Goal: Use online tool/utility: Utilize a website feature to perform a specific function

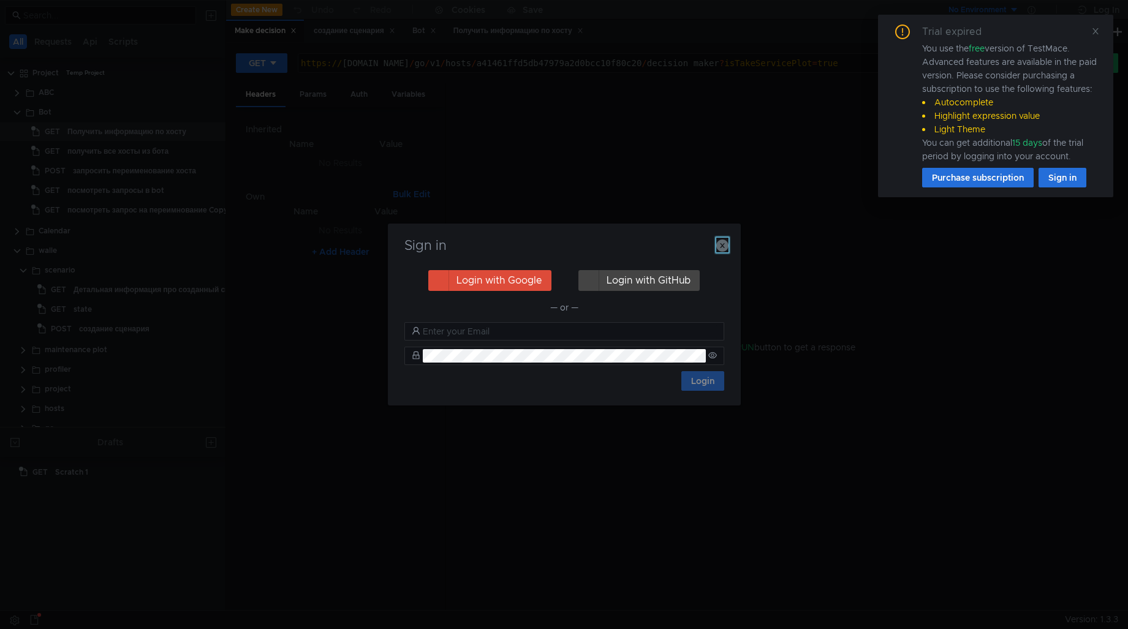
click at [727, 243] on icon "button" at bounding box center [722, 246] width 12 height 12
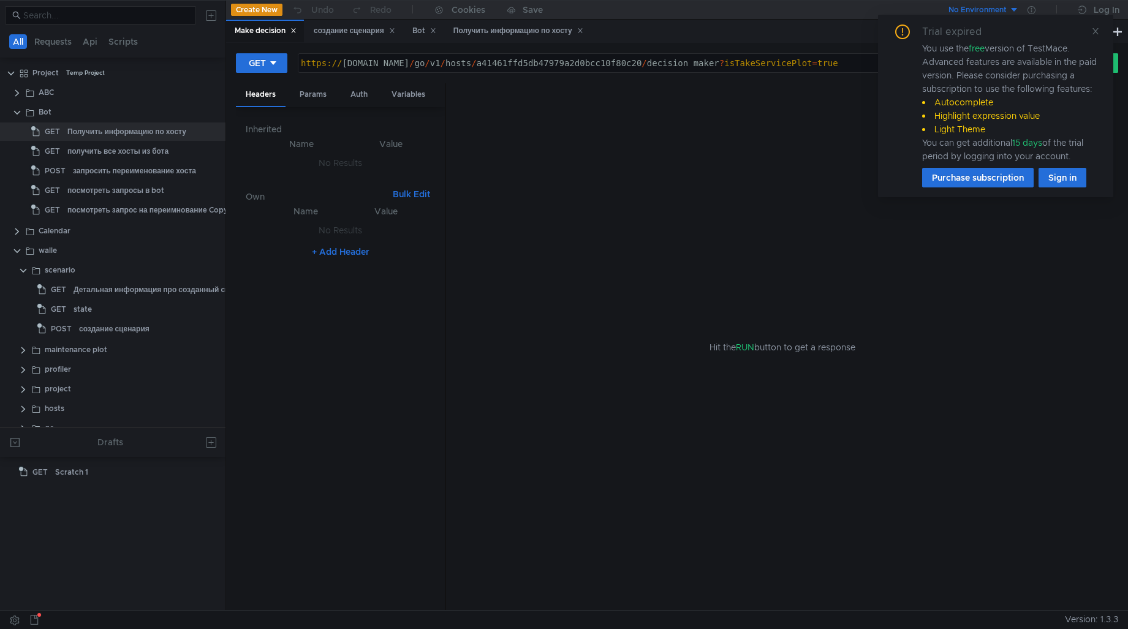
click at [725, 244] on div "Hit the RUN button to get a response" at bounding box center [782, 347] width 643 height 528
click at [17, 109] on clr-icon at bounding box center [17, 113] width 10 height 10
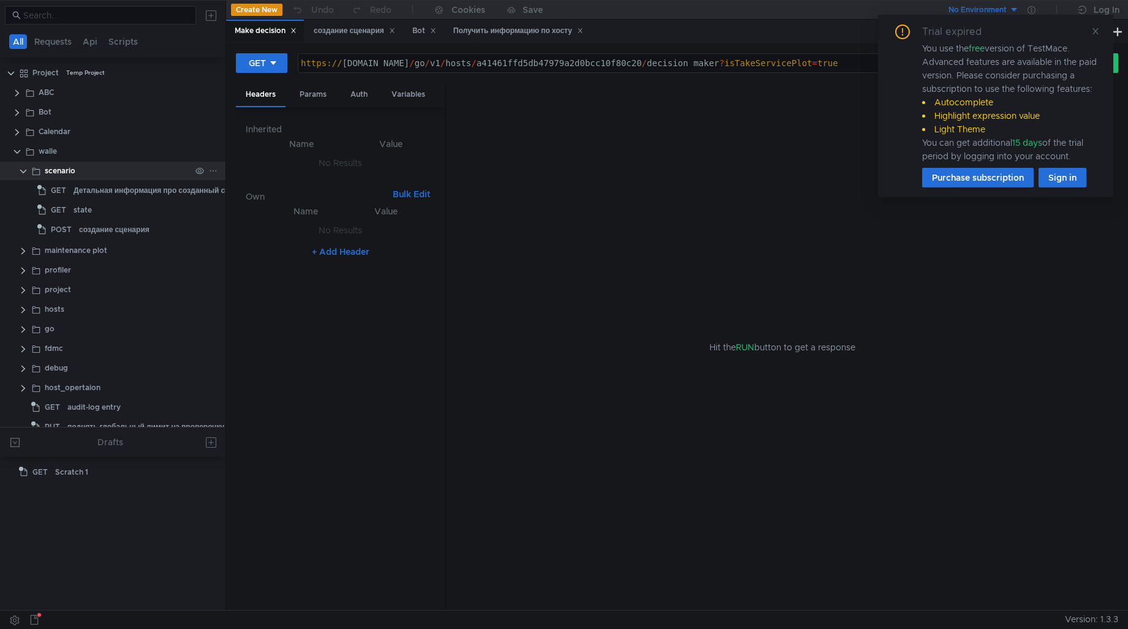
click at [14, 166] on div "scenario" at bounding box center [112, 171] width 225 height 18
click at [15, 172] on div "scenario" at bounding box center [112, 171] width 225 height 18
click at [23, 170] on clr-icon at bounding box center [23, 172] width 10 height 10
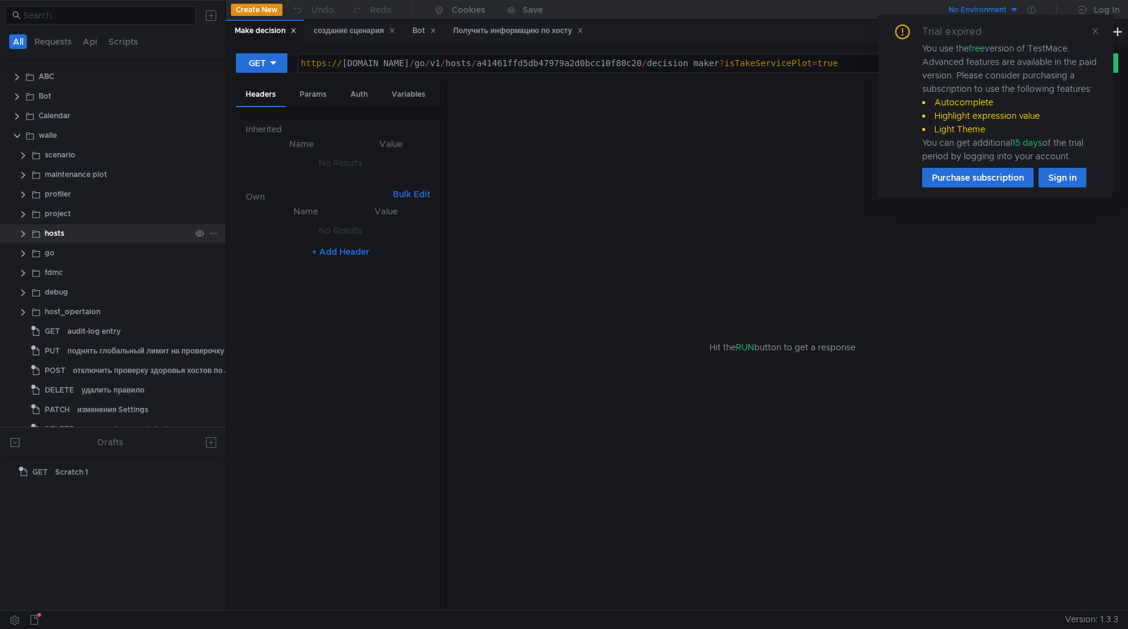
scroll to position [20, 0]
click at [23, 227] on clr-icon at bounding box center [23, 230] width 10 height 10
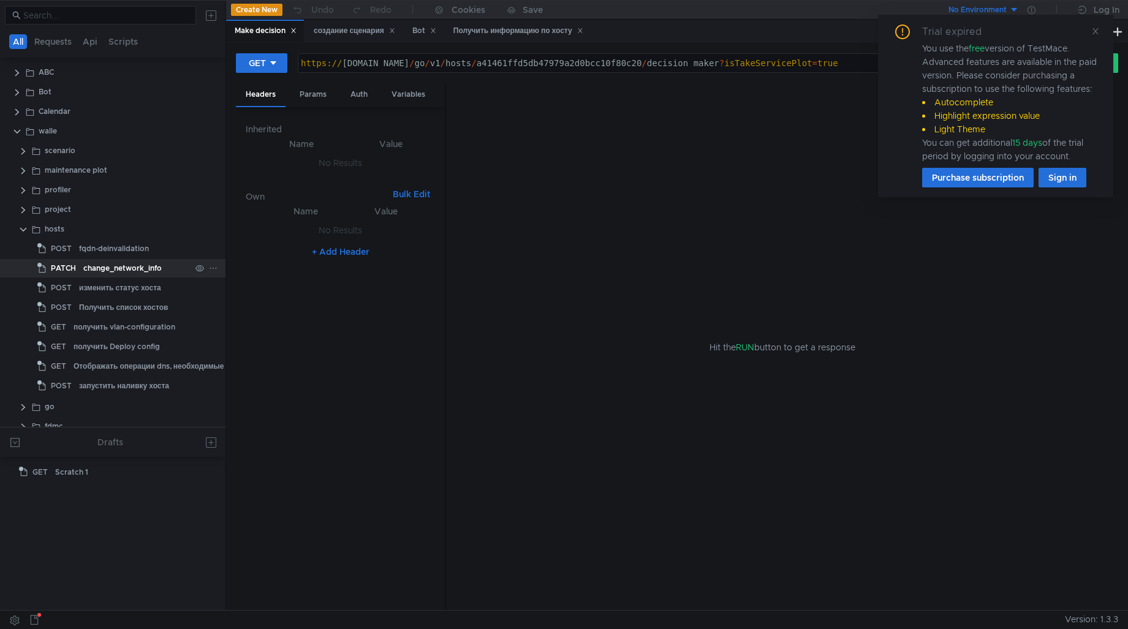
click at [123, 265] on div "change_network_info" at bounding box center [122, 268] width 78 height 18
click at [121, 266] on div "change_network_info" at bounding box center [122, 268] width 78 height 18
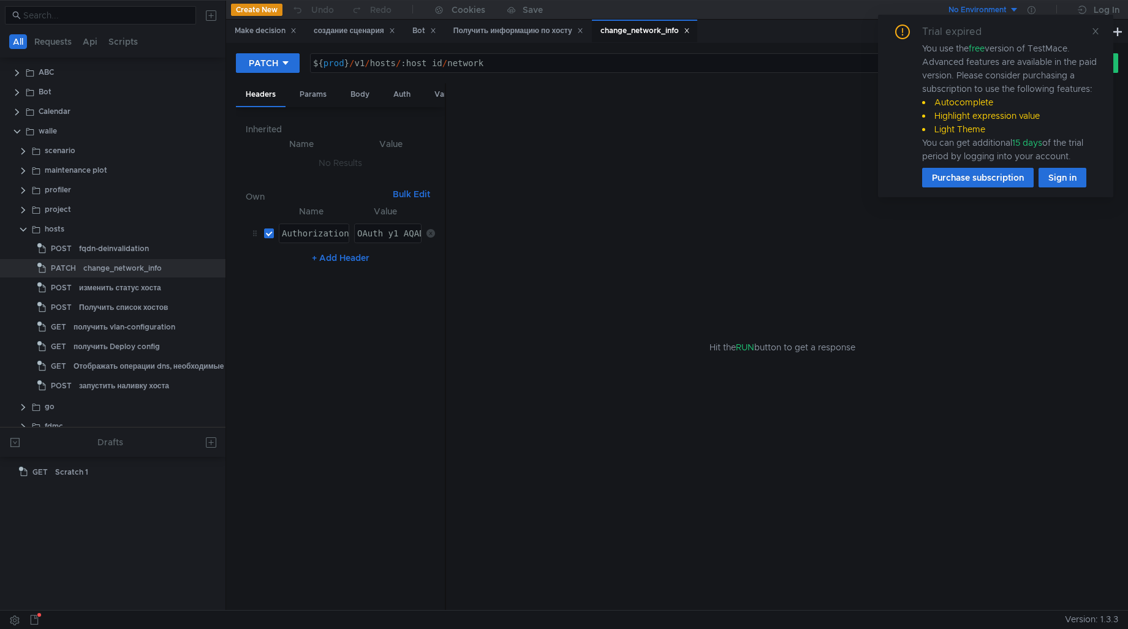
click at [505, 147] on div "Hit the RUN button to get a response" at bounding box center [782, 347] width 643 height 528
click at [358, 89] on div "Body" at bounding box center [360, 94] width 39 height 23
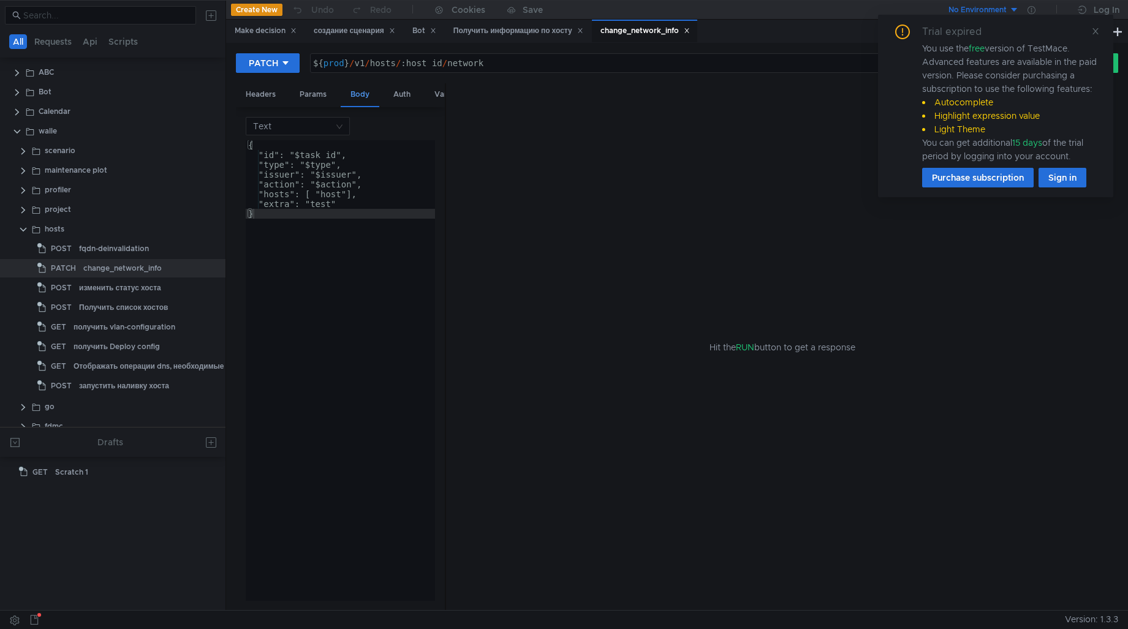
click at [359, 93] on div "Body" at bounding box center [360, 95] width 39 height 24
drag, startPoint x: 445, startPoint y: 162, endPoint x: 548, endPoint y: 152, distance: 103.5
click at [446, 152] on div at bounding box center [445, 347] width 1 height 528
click at [336, 134] on nz-select-top-control "Text" at bounding box center [298, 126] width 104 height 18
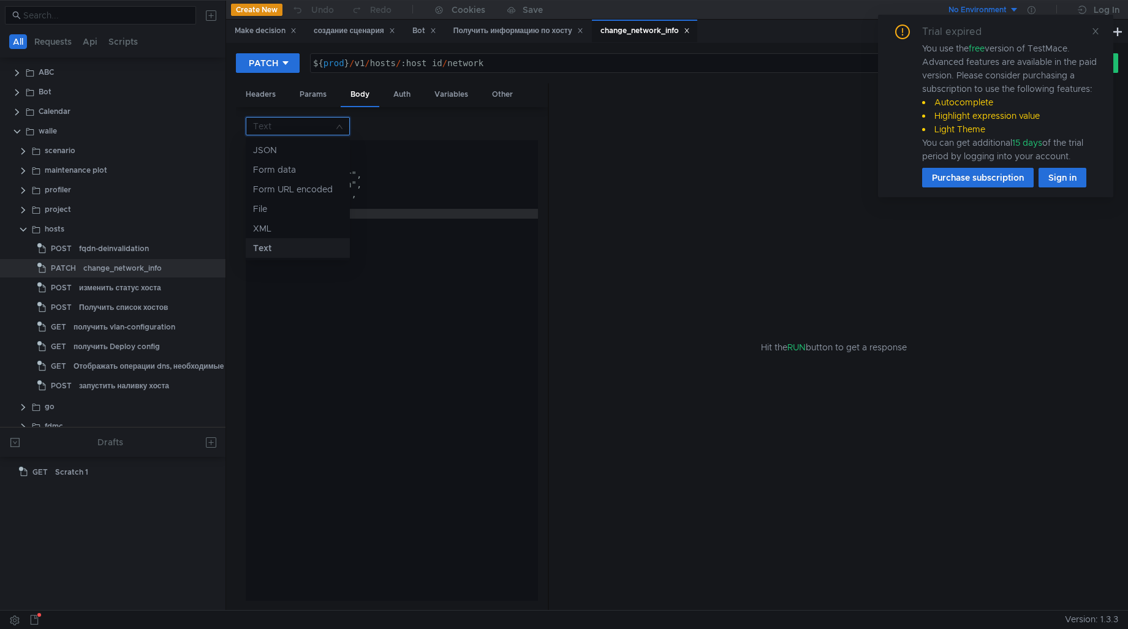
click at [336, 129] on div at bounding box center [564, 314] width 1128 height 629
click at [336, 129] on nz-select-top-control "Text" at bounding box center [298, 126] width 104 height 18
click at [284, 150] on div "JSON" at bounding box center [297, 149] width 89 height 13
click at [301, 191] on div at bounding box center [392, 380] width 292 height 480
click at [303, 131] on input at bounding box center [293, 126] width 81 height 17
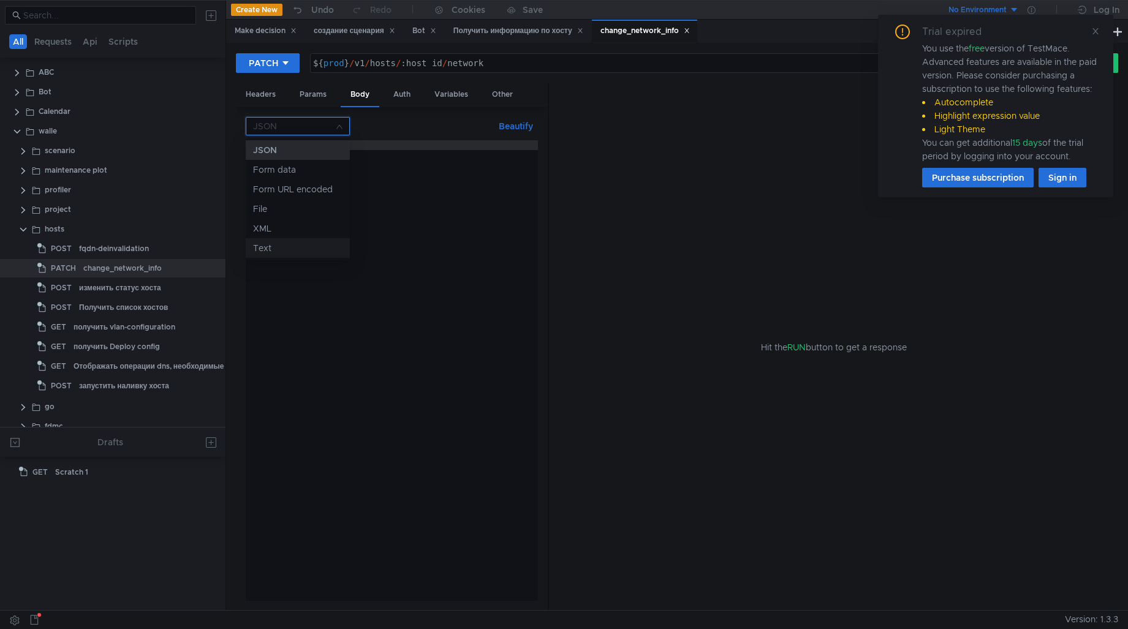
click at [414, 344] on div at bounding box center [564, 314] width 1128 height 629
click at [355, 254] on div at bounding box center [392, 380] width 292 height 480
type textarea "Х"
type textarea "{}"
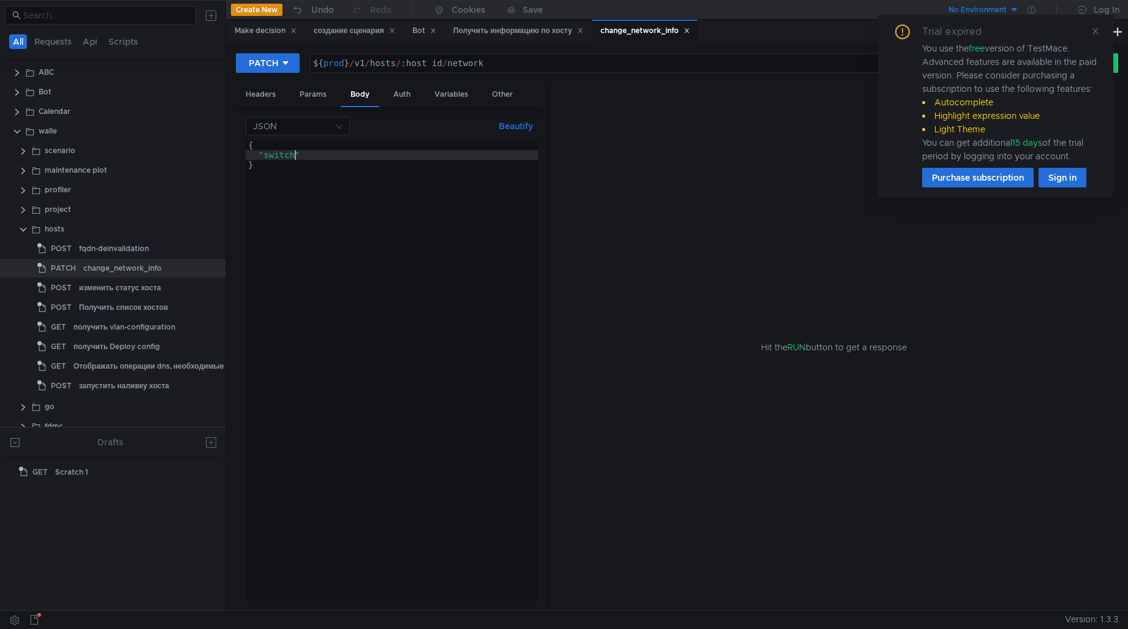
scroll to position [0, 4]
type textarea ""switch" :,"
click at [310, 154] on div "{ "switch" :, "port" : }" at bounding box center [392, 380] width 292 height 480
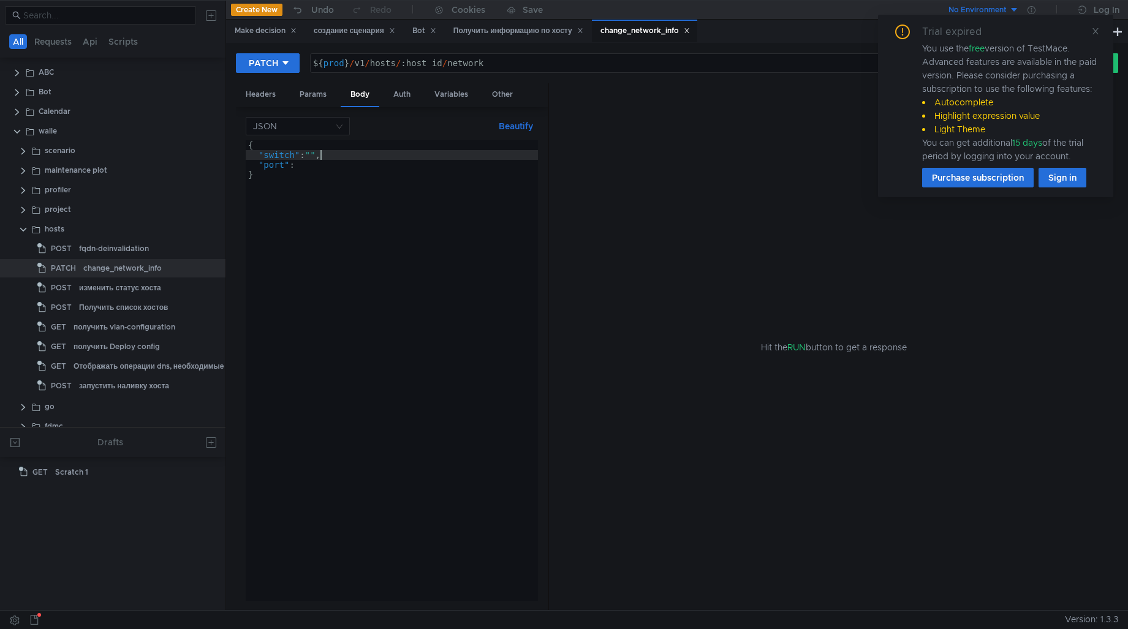
paste textarea
click at [309, 169] on div "{ "switch" : "sas3-18s104" , "port" : }" at bounding box center [392, 380] width 292 height 480
paste textarea
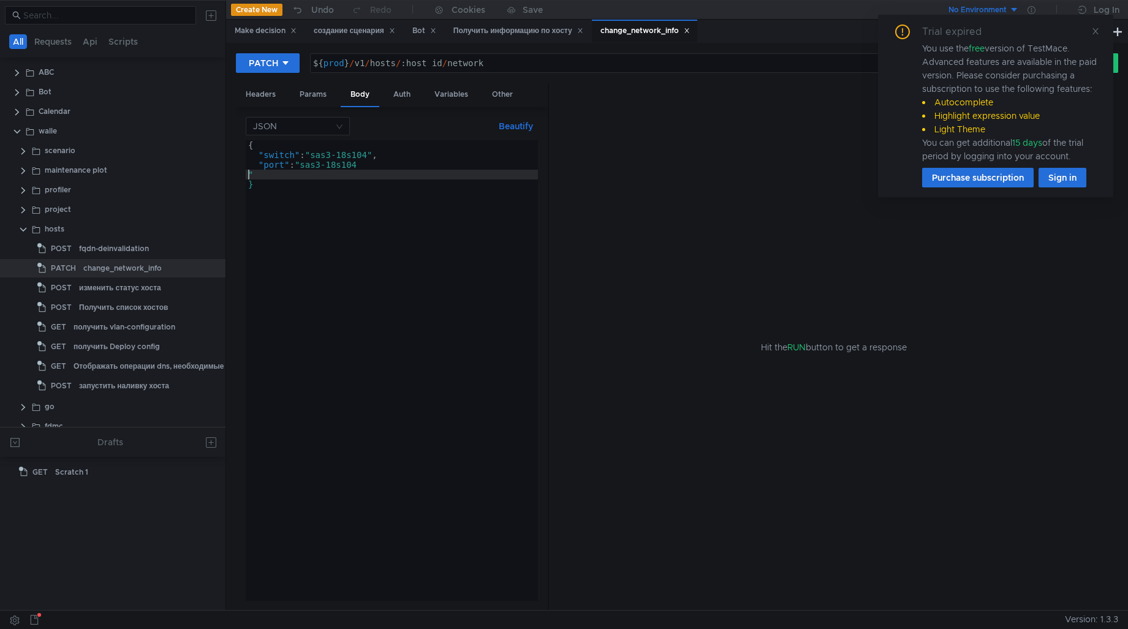
scroll to position [0, 0]
click at [305, 165] on div "{ "switch" : "sas3-18s104" , "port" : "" }" at bounding box center [392, 380] width 292 height 480
paste textarea "200ge1/0/5…"
click at [311, 357] on div "{ "switch" : "sas3-18s104" , "port" : "200ge1/0/5" }" at bounding box center [392, 380] width 292 height 480
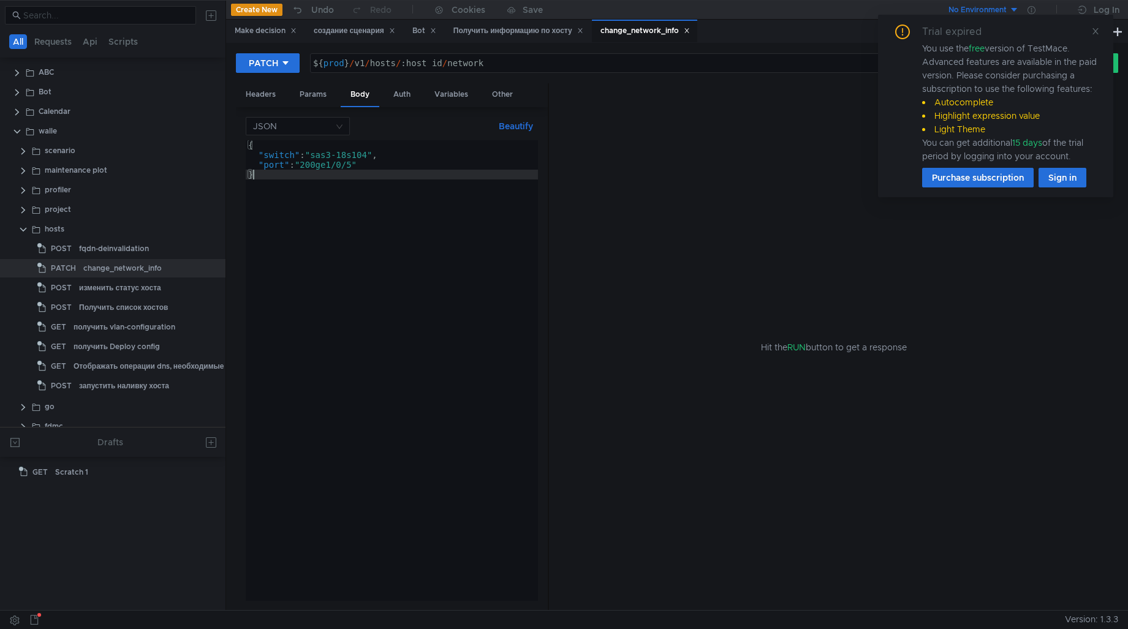
scroll to position [0, 0]
drag, startPoint x: 306, startPoint y: 162, endPoint x: 355, endPoint y: 162, distance: 49.0
click at [355, 162] on div "{ "switch" : "sas3-18s104" , "port" : "200ge1/0/5" }" at bounding box center [392, 380] width 292 height 480
type textarea ""port": "200ge1/0/5""
click at [317, 86] on div "Params" at bounding box center [313, 94] width 47 height 23
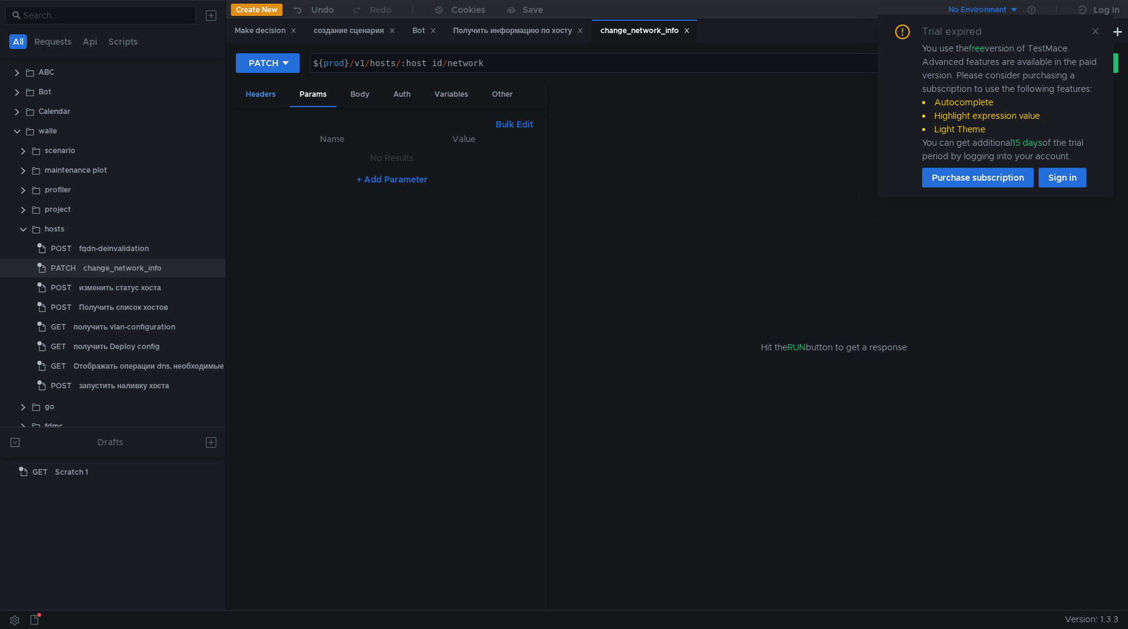
click at [254, 93] on div "Headers" at bounding box center [261, 94] width 50 height 23
click at [320, 93] on div "Params" at bounding box center [313, 94] width 47 height 23
click at [414, 64] on div "${ prod } / v1 / hosts / :host_id / network" at bounding box center [672, 72] width 722 height 29
paste textarea "sas4-5666.search.yandex.net"
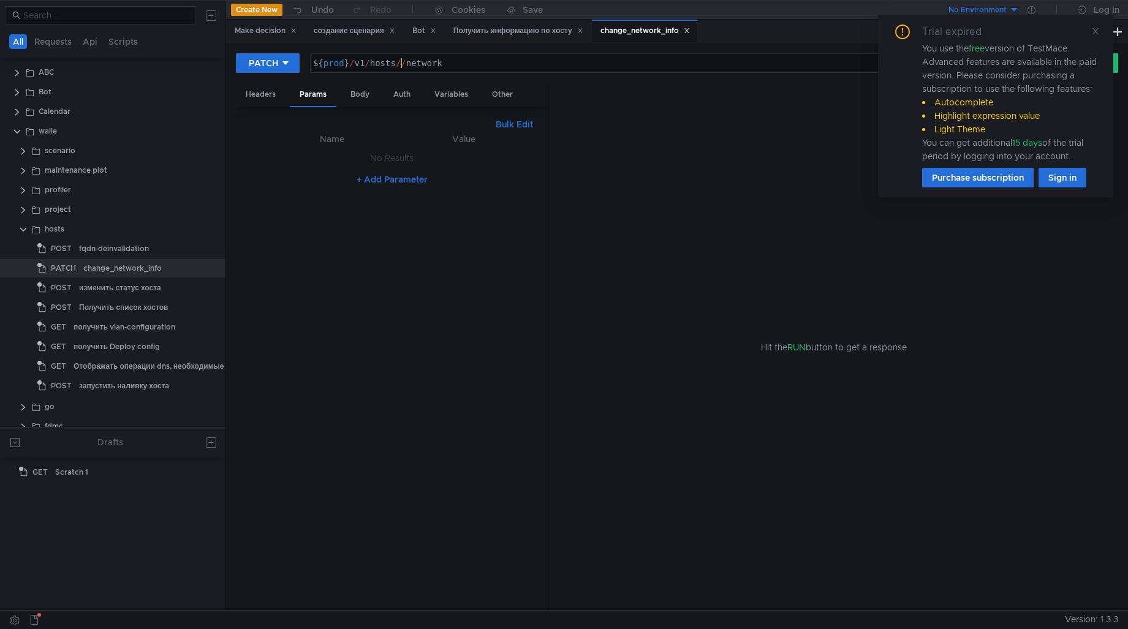
type textarea "${prod}/v1/hosts/sas4-5666.search.yandex.net/network"
click at [1091, 32] on icon at bounding box center [1095, 31] width 9 height 9
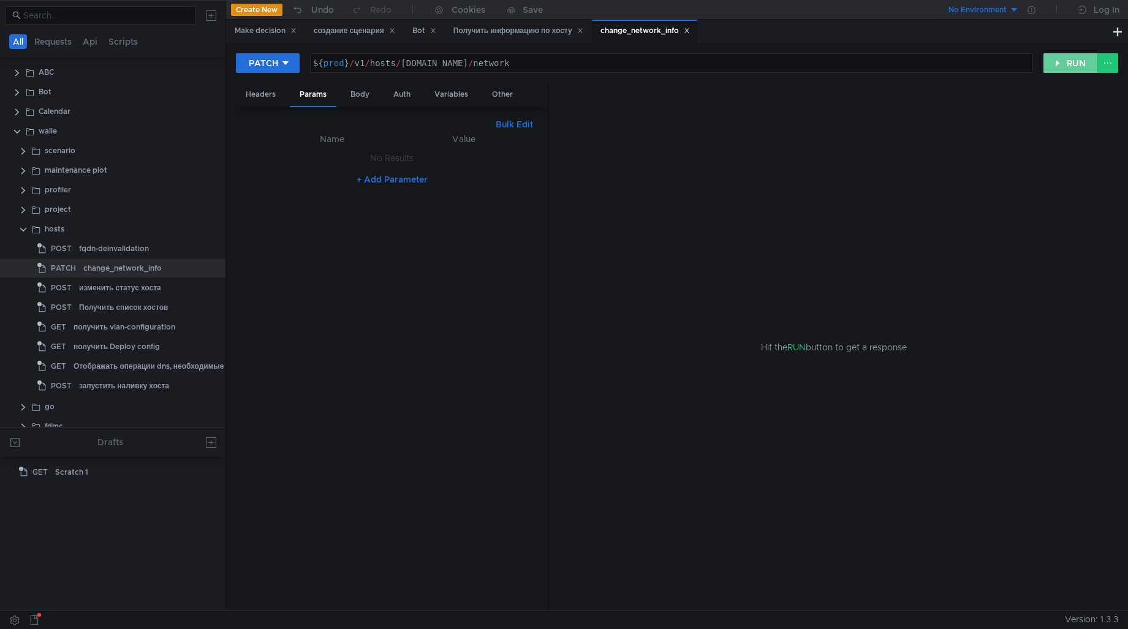
click at [1076, 66] on button "RUN" at bounding box center [1070, 63] width 55 height 20
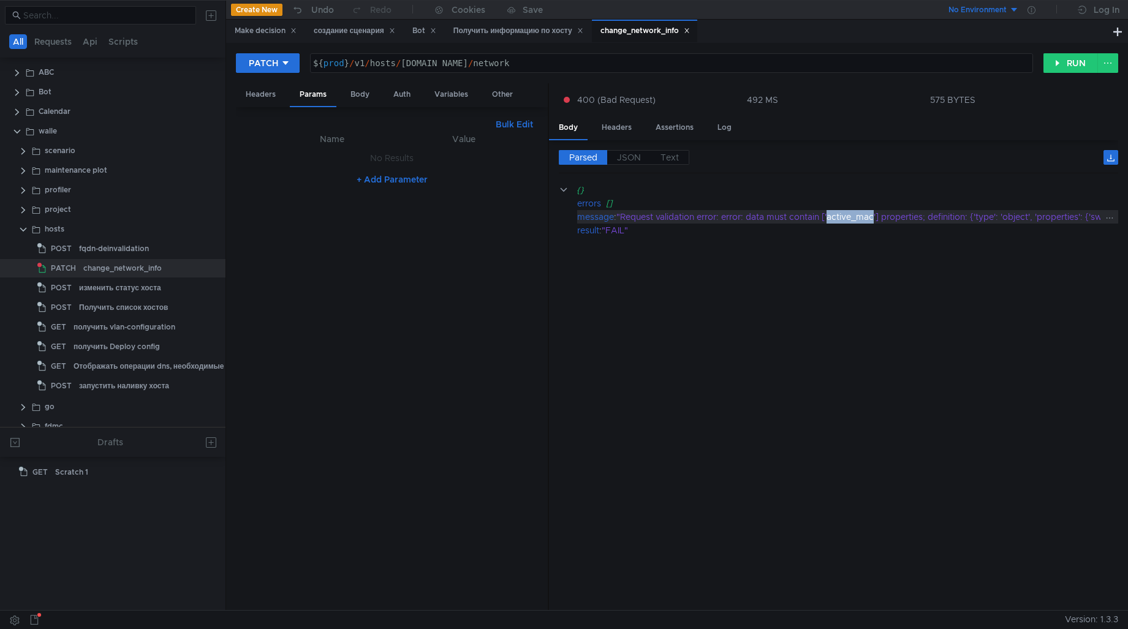
click at [361, 83] on div "Body" at bounding box center [360, 94] width 39 height 23
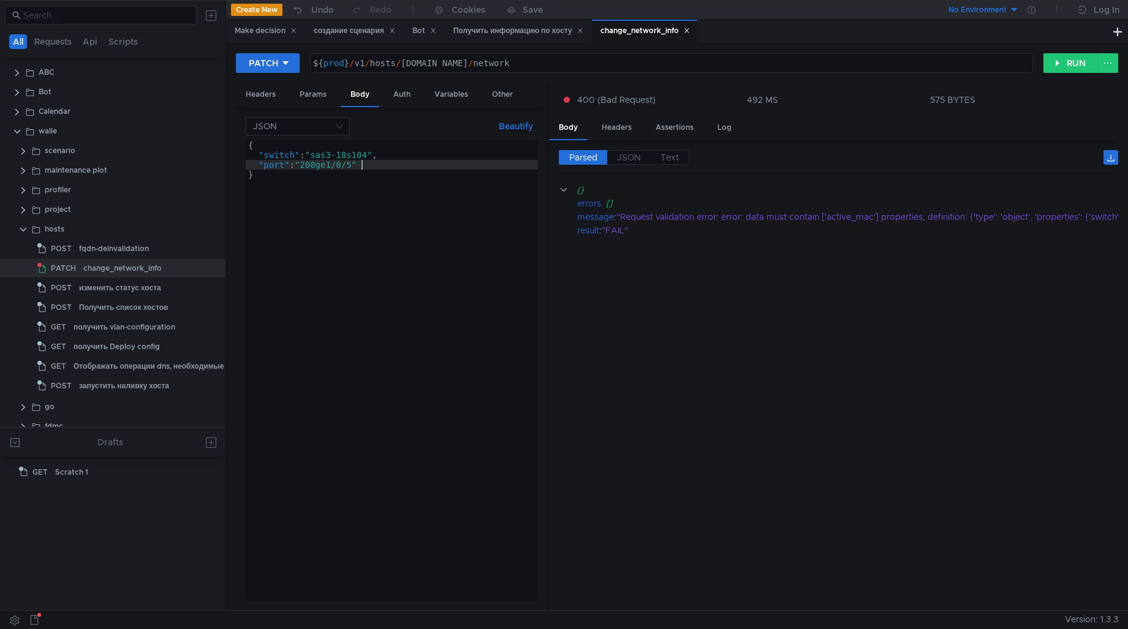
click at [382, 170] on div "{ "switch" : "sas3-18s104" , "port" : "200ge1/0/5" }" at bounding box center [392, 380] width 292 height 480
type textarea ""port": "200ge1/0/5","
paste textarea "active_mac""
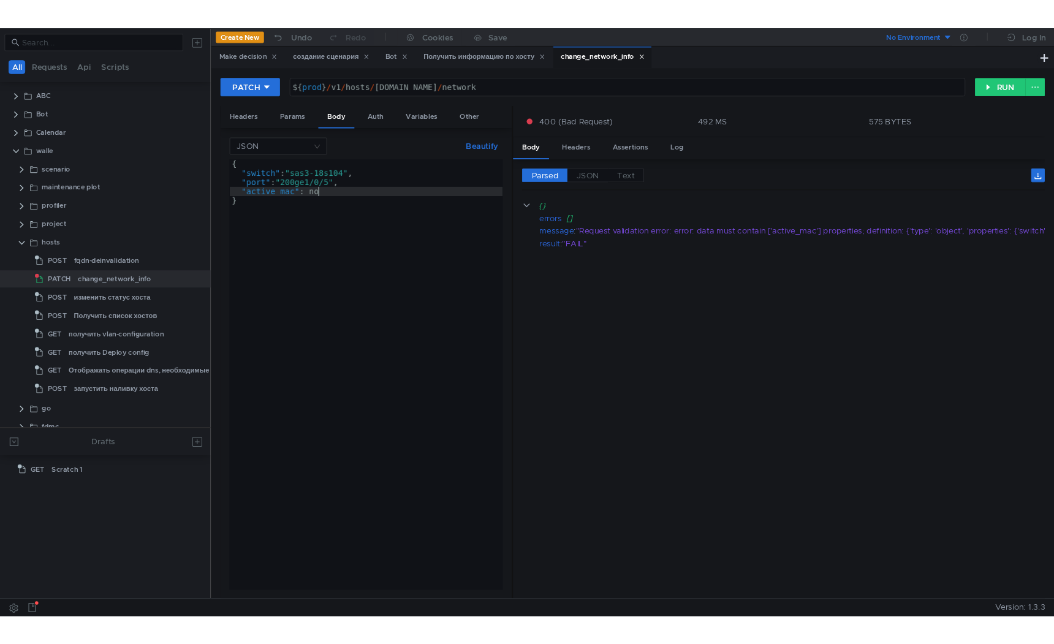
scroll to position [0, 6]
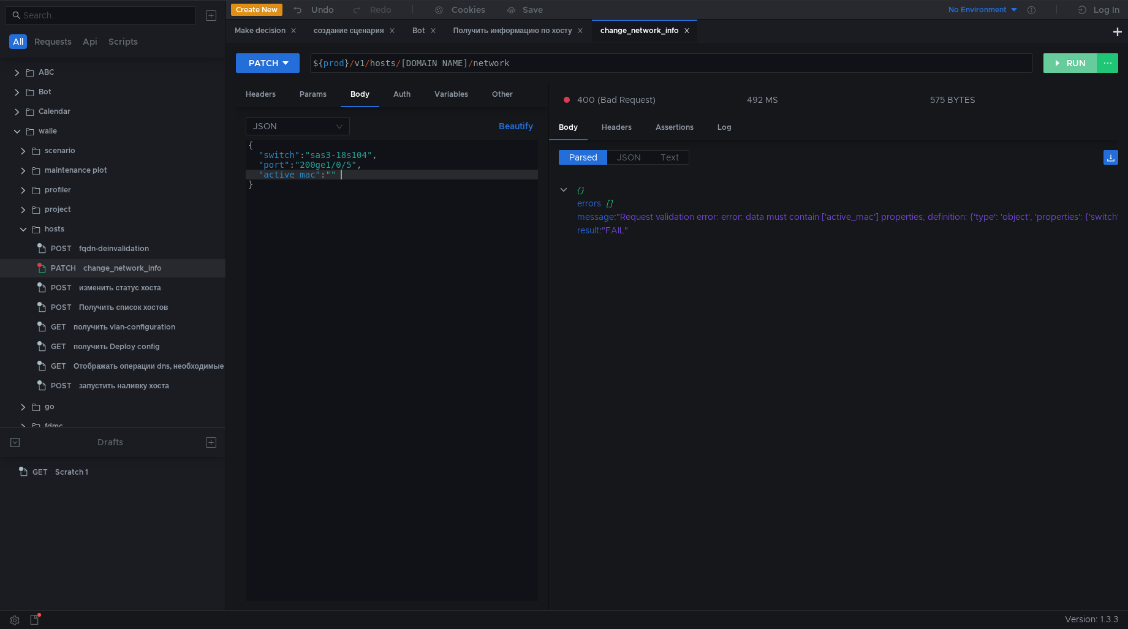
type textarea ""active_mac": """
click at [1062, 61] on button "RUN" at bounding box center [1070, 63] width 55 height 20
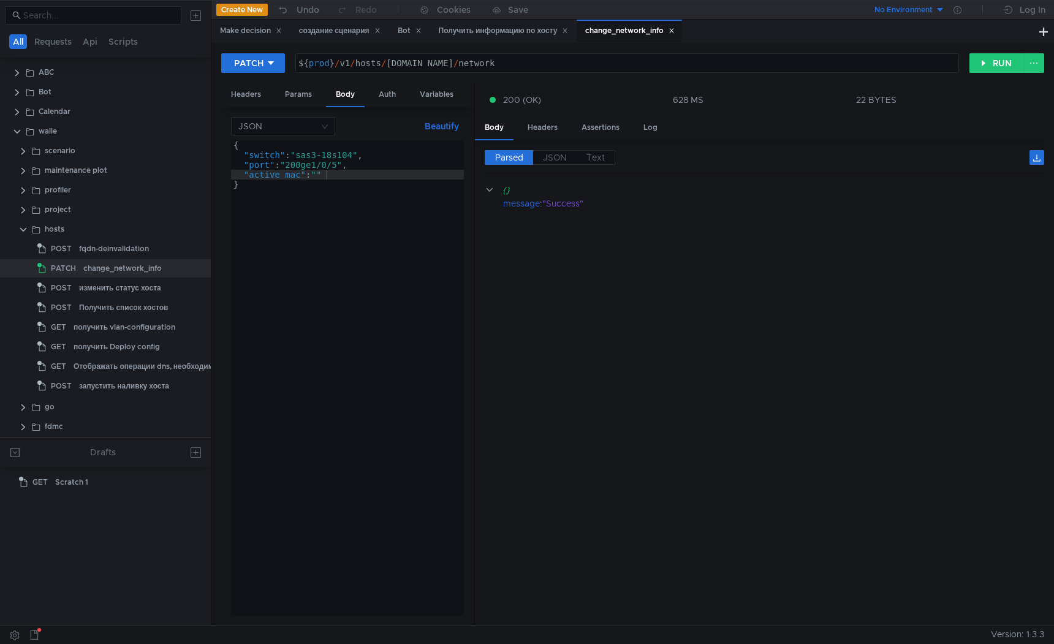
click at [459, 63] on div "${ prod } / v1 / hosts / sas4-5666.search.yandex.net / network" at bounding box center [627, 72] width 663 height 29
drag, startPoint x: 387, startPoint y: 65, endPoint x: 523, endPoint y: 62, distance: 136.7
click at [523, 62] on div "${ prod } / v1 / hosts / sas4-5666.search.yandex.net / network" at bounding box center [627, 72] width 663 height 29
paste textarea "044"
type textarea "${prod}/v1/hosts/sas4-5044.search.yandex.net/network"
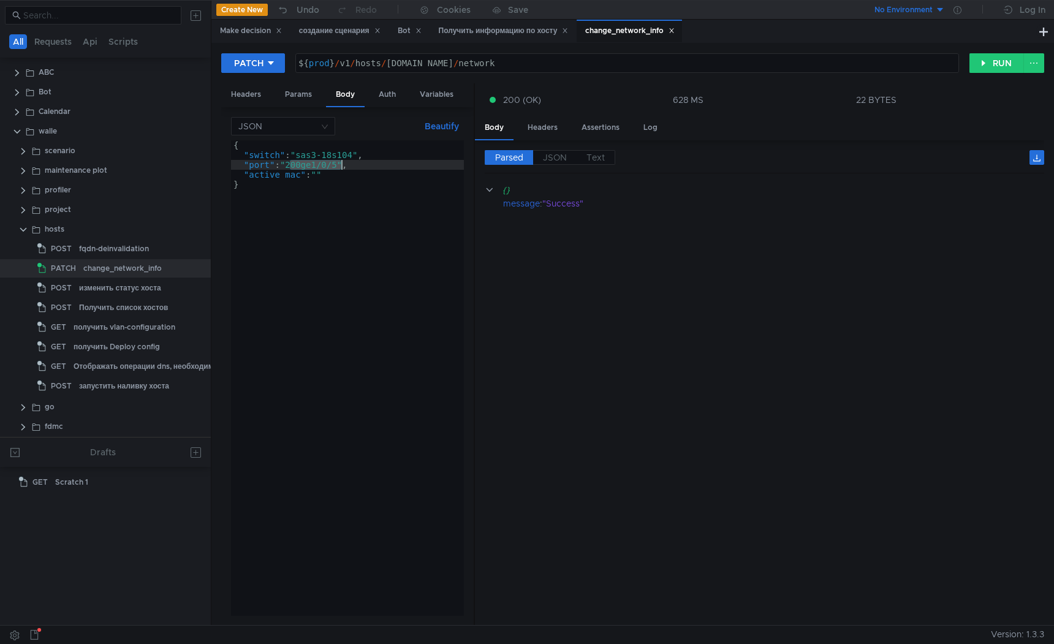
drag, startPoint x: 290, startPoint y: 162, endPoint x: 341, endPoint y: 162, distance: 51.5
click at [341, 162] on div "{ "switch" : "sas3-18s104" , "port" : "200ge1/0/5" , "active_mac" : "" }" at bounding box center [347, 387] width 233 height 495
paste textarea "12…"
drag, startPoint x: 306, startPoint y: 153, endPoint x: 363, endPoint y: 152, distance: 57.6
click at [363, 152] on div "{ "switch" : "sas3-18s104" , "port" : "200ge1/0/12" , "active_mac" : "" }" at bounding box center [347, 387] width 233 height 495
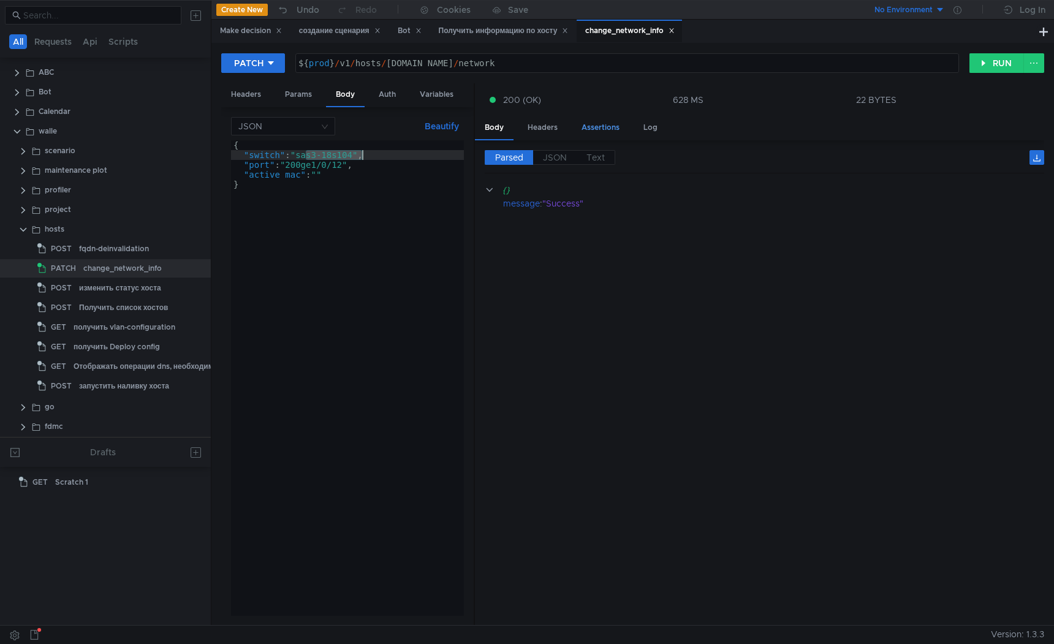
paste textarea
type textarea ""switch" : "sas3-18s104","
click at [993, 63] on button "RUN" at bounding box center [996, 63] width 55 height 20
drag, startPoint x: 527, startPoint y: 62, endPoint x: 387, endPoint y: 62, distance: 139.7
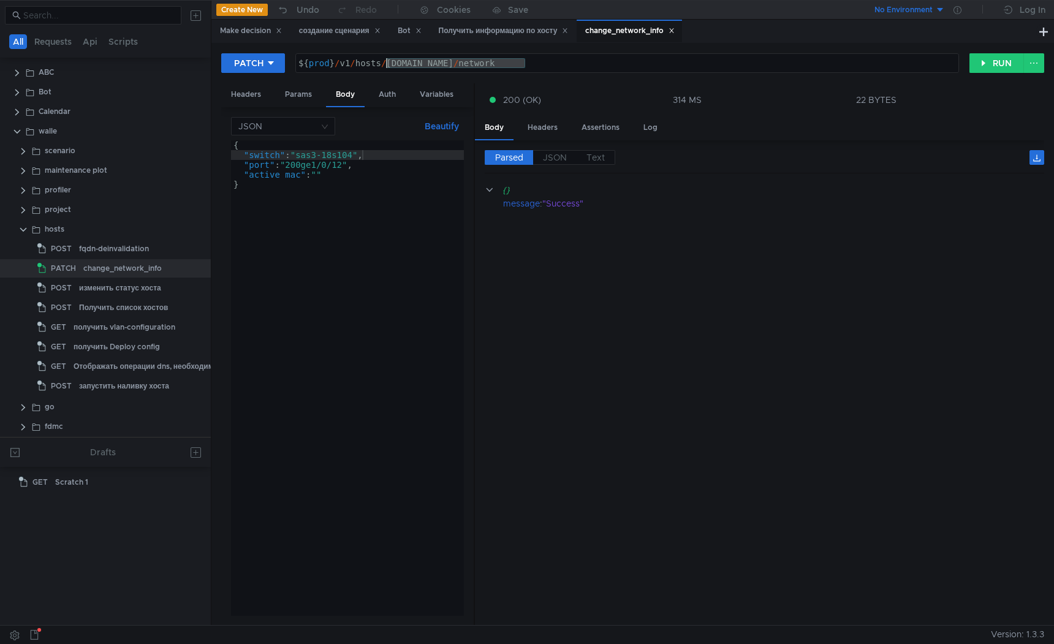
click at [387, 62] on div "${ prod } / v1 / hosts / sas4-5044.search.yandex.net / network" at bounding box center [627, 72] width 663 height 29
paste textarea "622"
type textarea "${prod}/v1/hosts/sas4-5622.search.yandex.net/network"
click at [361, 156] on div "{ "switch" : "sas3-18s104" , "port" : "200ge1/0/12" , "active_mac" : "" }" at bounding box center [347, 387] width 233 height 495
drag, startPoint x: 292, startPoint y: 165, endPoint x: 344, endPoint y: 164, distance: 52.7
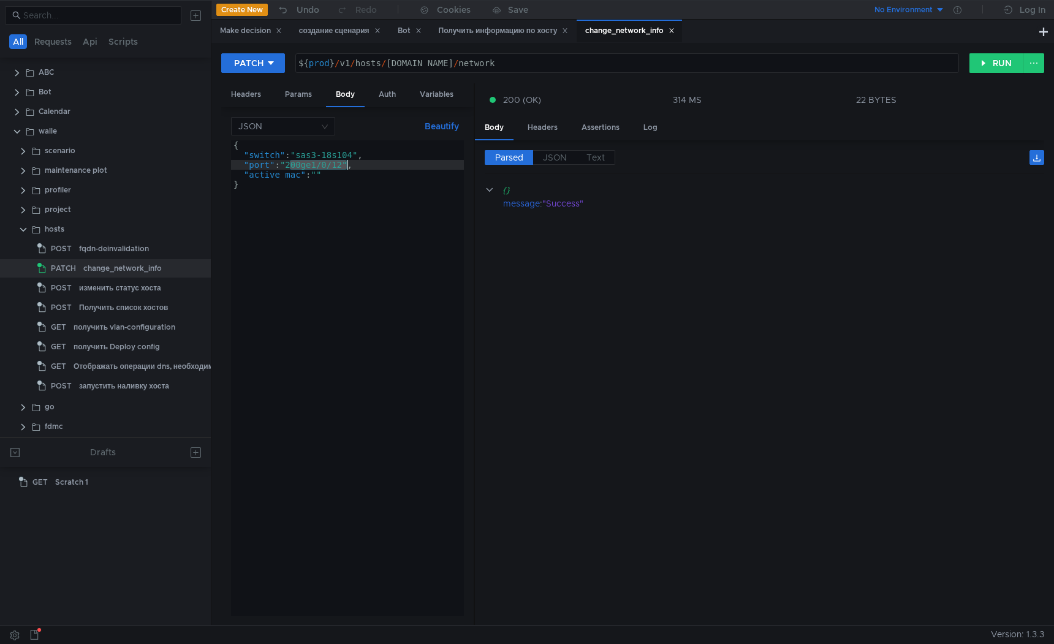
click at [344, 164] on div "{ "switch" : "sas3-18s104" , "port" : "200ge1/0/12" , "active_mac" : "" }" at bounding box center [347, 387] width 233 height 495
paste textarea "…"
type textarea ""port": "200ge1/0/1","
click at [980, 61] on button "RUN" at bounding box center [996, 63] width 55 height 20
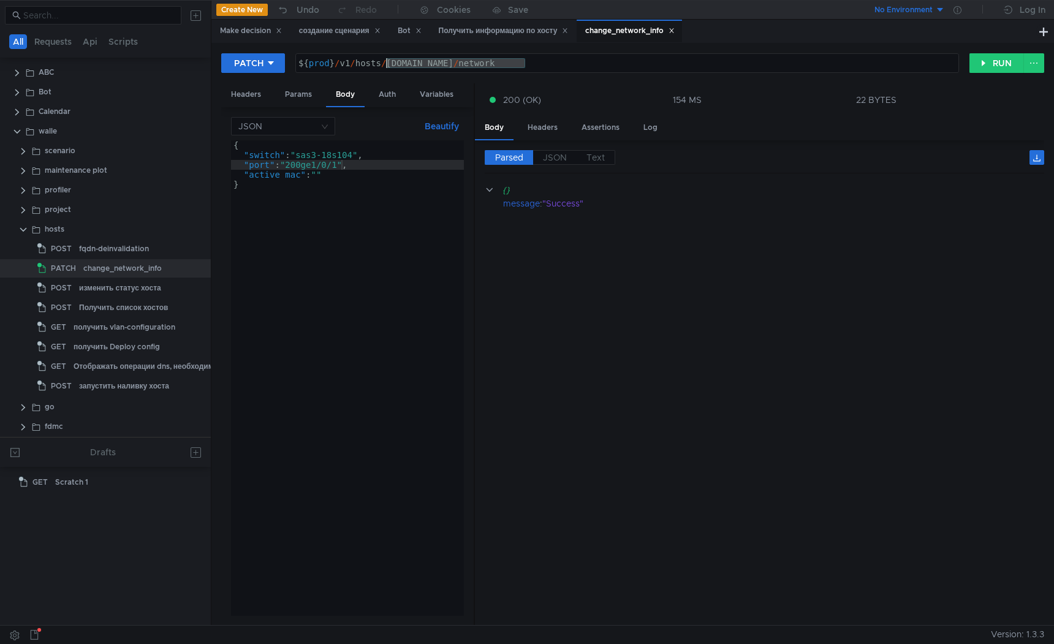
drag, startPoint x: 523, startPoint y: 61, endPoint x: 388, endPoint y: 58, distance: 135.4
click at [387, 59] on div "${ prod } / v1 / hosts / sas4-5622.search.yandex.net / network" at bounding box center [627, 72] width 663 height 29
paste textarea "048"
type textarea "${prod}/v1/hosts/sas4-5048.search.yandex.net/network"
click at [380, 145] on div "{ "switch" : "sas3-18s104" , "port" : "200ge1/0/1" , "active_mac" : "" }" at bounding box center [347, 387] width 233 height 495
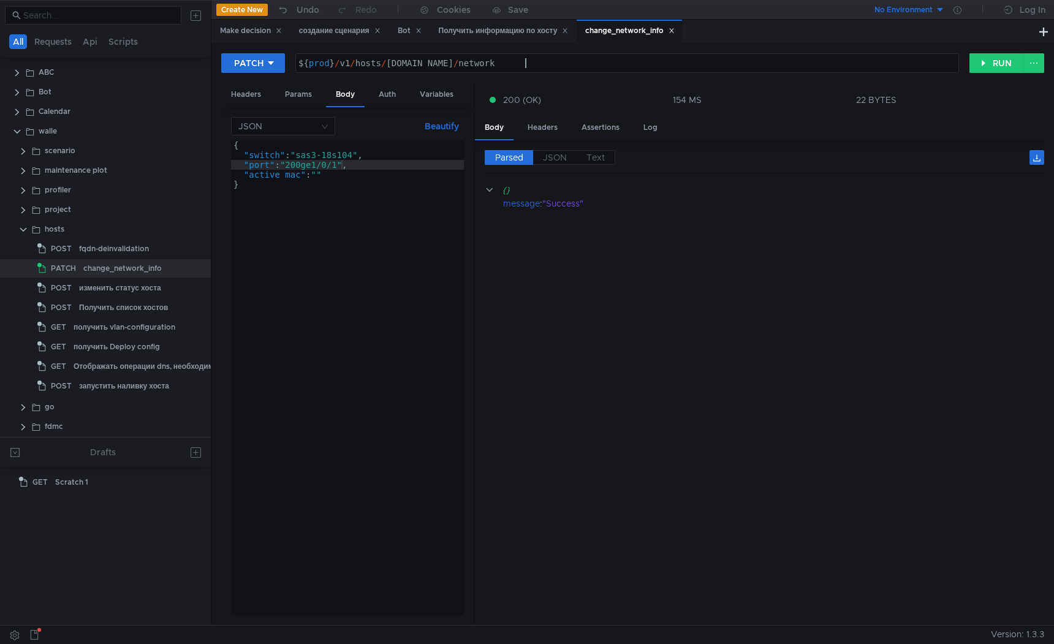
scroll to position [0, 0]
drag, startPoint x: 340, startPoint y: 165, endPoint x: 290, endPoint y: 165, distance: 50.2
click at [290, 165] on div "{ "switch" : "sas3-18s104" , "port" : "200ge1/0/1" , "active_mac" : "" }" at bounding box center [347, 387] width 233 height 495
paste textarea "1…"
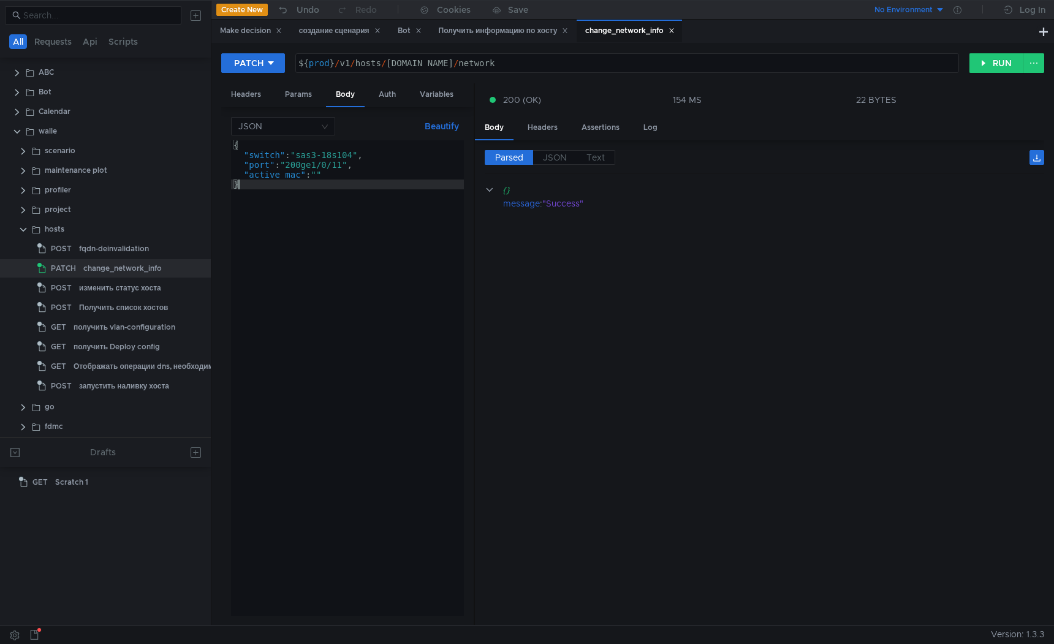
click at [378, 256] on div "{ "switch" : "sas3-18s104" , "port" : "200ge1/0/11" , "active_mac" : "" }" at bounding box center [347, 387] width 233 height 495
type textarea "}"
click at [1001, 70] on button "RUN" at bounding box center [996, 63] width 55 height 20
click at [392, 62] on div "${ prod } / v1 / hosts / sas4-5048.search.yandex.net / network" at bounding box center [627, 72] width 663 height 29
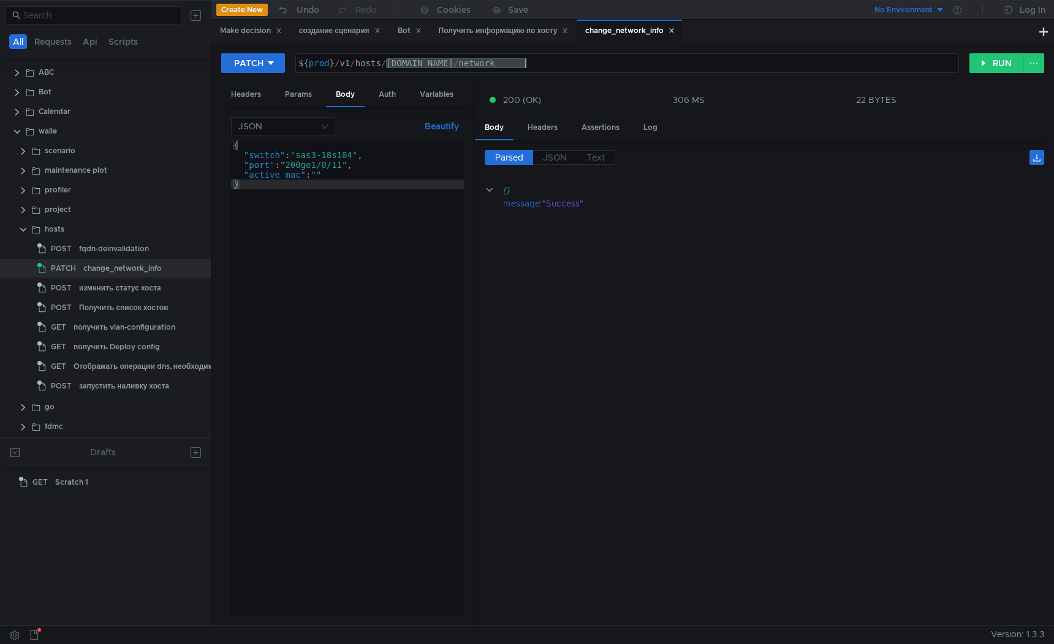
drag, startPoint x: 387, startPoint y: 60, endPoint x: 523, endPoint y: 58, distance: 135.4
click at [523, 58] on div "${ prod } / v1 / hosts / sas4-5048.search.yandex.net / network" at bounding box center [627, 72] width 663 height 29
paste textarea "756.search.yandex.net [115475898]"
type textarea "${prod}/v1/hosts/sas4-5756.search.yandex.net [115475898] /network"
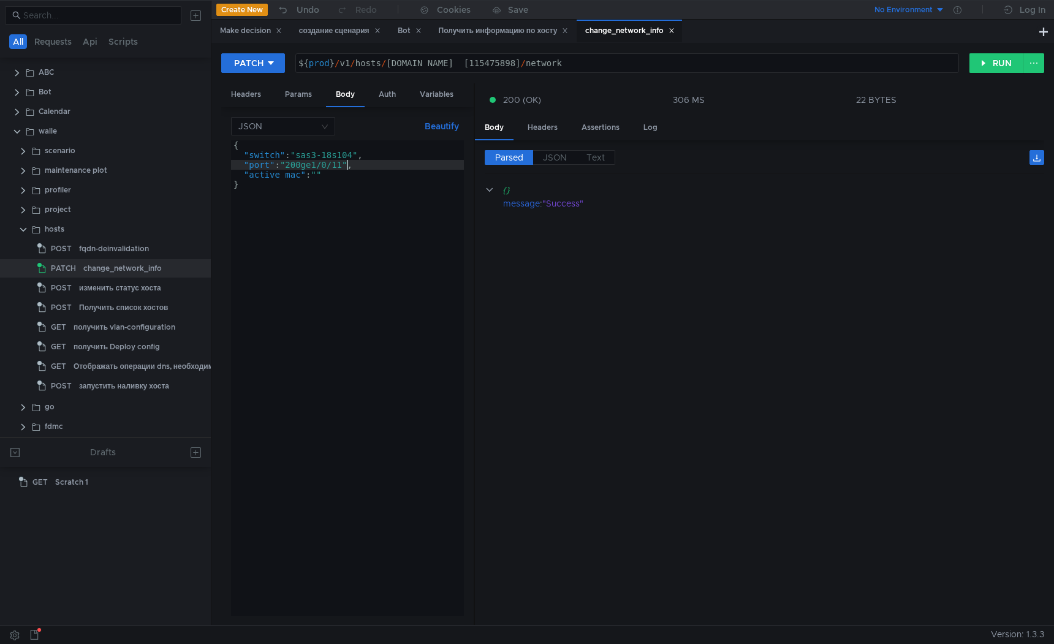
click at [346, 162] on div "{ "switch" : "sas3-18s104" , "port" : "200ge1/0/11" , "active_mac" : "" }" at bounding box center [347, 387] width 233 height 495
type textarea ""port": "200ge1/0/13","
drag, startPoint x: 528, startPoint y: 62, endPoint x: 591, endPoint y: 62, distance: 63.1
click at [590, 62] on div "${ prod } / v1 / hosts / sas4-5756.search.yandex.net [115475898] / network" at bounding box center [627, 72] width 663 height 29
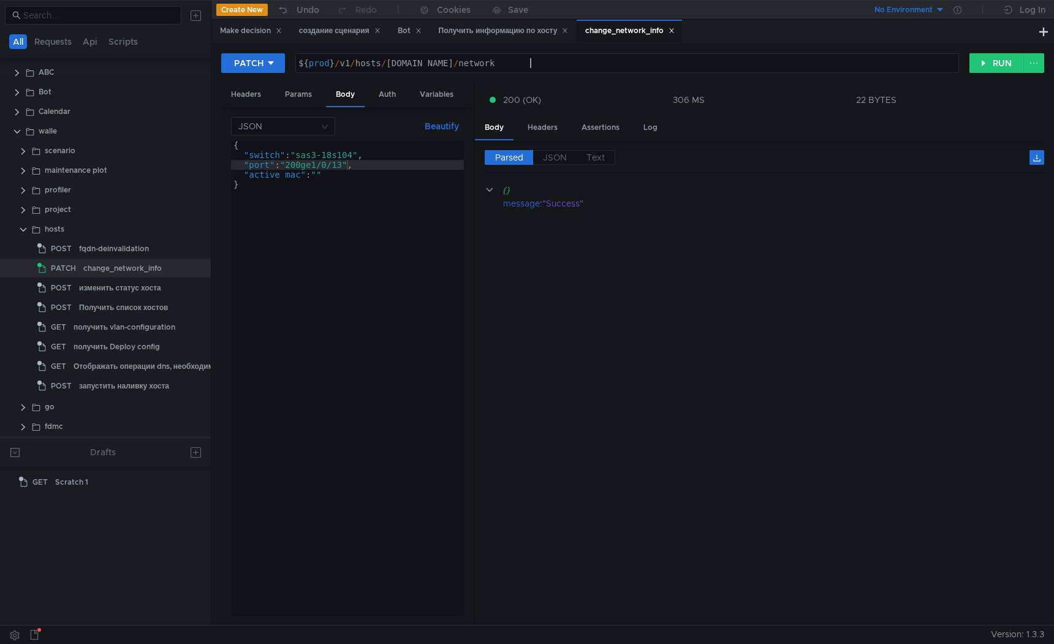
type textarea "${prod}/v1/hosts/[DOMAIN_NAME][URL]"
click at [993, 54] on button "RUN" at bounding box center [996, 63] width 55 height 20
click at [406, 64] on div "${ prod } / v1 / hosts / sas4-5756.search.yandex.net / network" at bounding box center [627, 72] width 663 height 29
drag, startPoint x: 387, startPoint y: 63, endPoint x: 525, endPoint y: 63, distance: 137.9
click at [525, 63] on div "${ prod } / v1 / hosts / sas4-5756.search.yandex.net / network" at bounding box center [627, 72] width 663 height 29
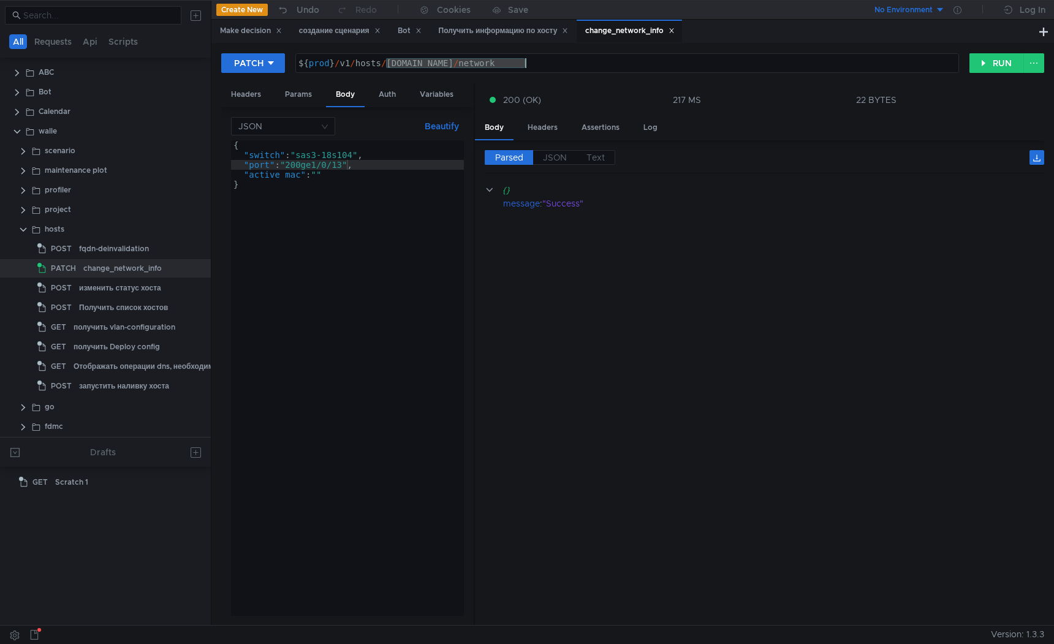
type textarea "}"
click at [387, 210] on div "{ "switch" : "sas3-18s104" , "port" : "200ge1/0/13" , "active_mac" : "" }" at bounding box center [347, 387] width 233 height 495
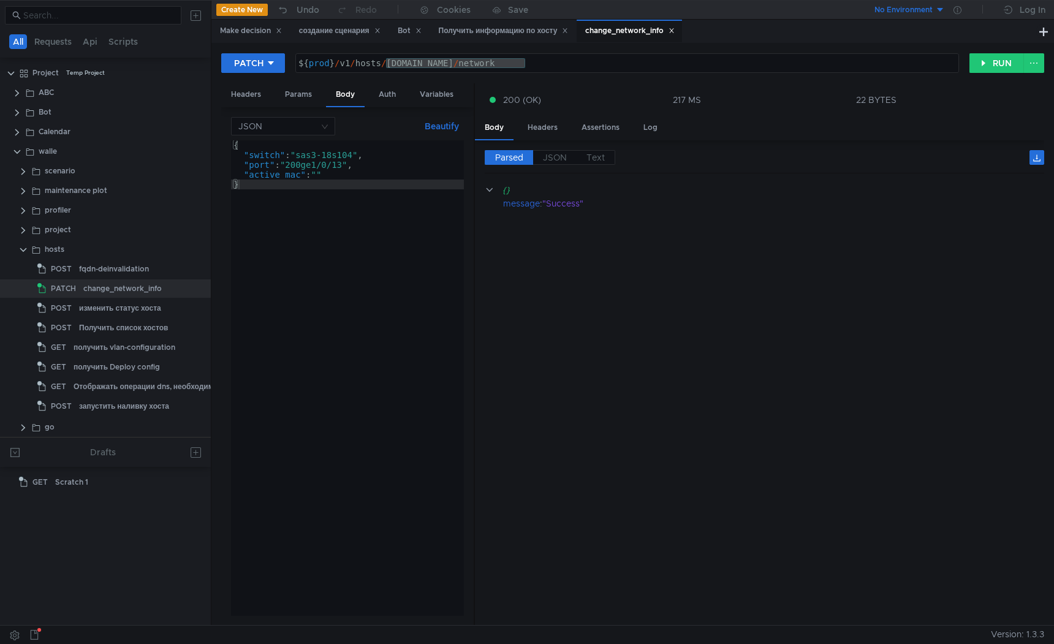
scroll to position [20, 0]
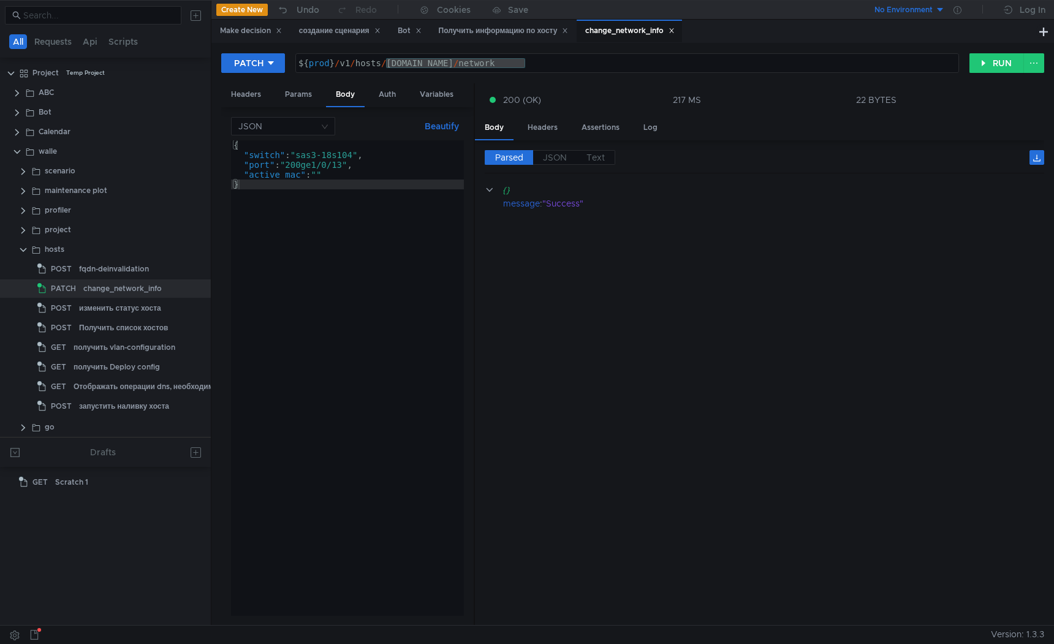
scroll to position [20, 0]
